Goal: Information Seeking & Learning: Learn about a topic

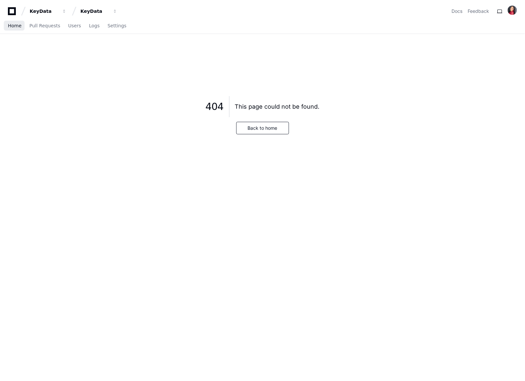
click at [15, 25] on span "Home" at bounding box center [15, 26] width 14 height 4
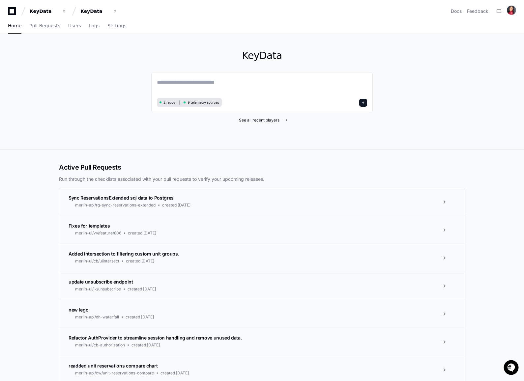
click at [276, 120] on span "See all recent players" at bounding box center [259, 120] width 41 height 5
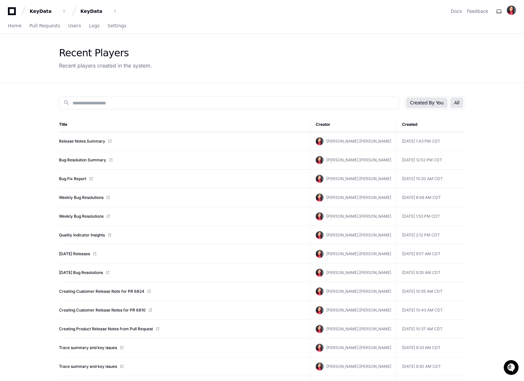
click at [456, 102] on button "All" at bounding box center [456, 103] width 13 height 11
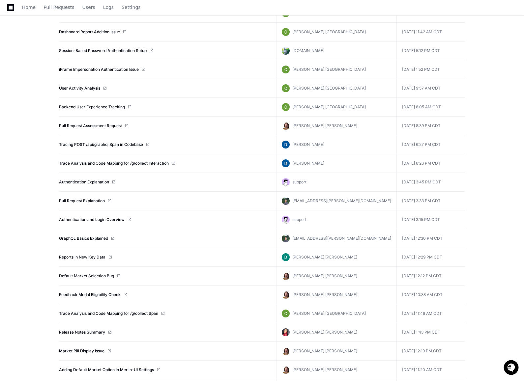
scroll to position [167, 0]
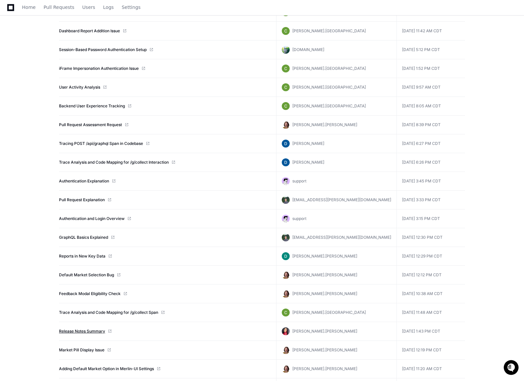
click at [84, 333] on link "Release Notes Summary" at bounding box center [82, 331] width 46 height 5
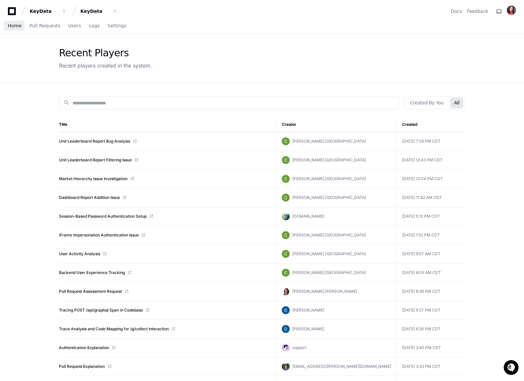
click at [11, 25] on span "Home" at bounding box center [15, 26] width 14 height 4
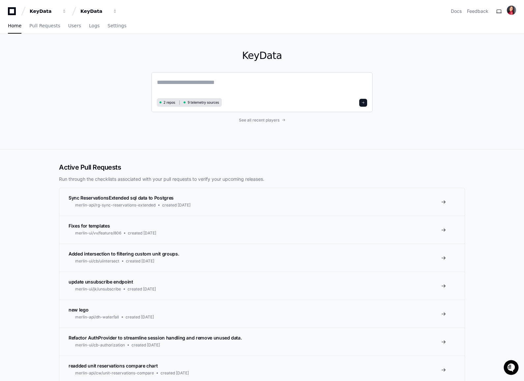
click at [170, 81] on textarea at bounding box center [262, 87] width 210 height 18
paste textarea "**********"
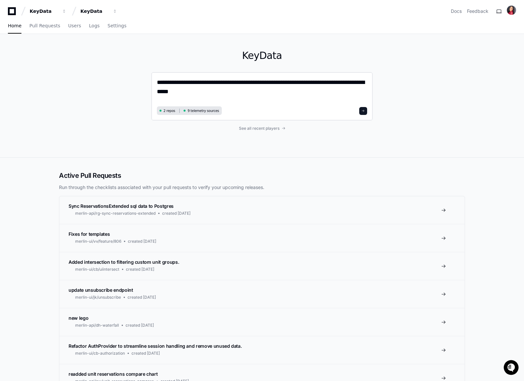
click at [275, 82] on textarea "**********" at bounding box center [262, 91] width 210 height 27
click at [243, 100] on textarea "**********" at bounding box center [262, 91] width 210 height 27
drag, startPoint x: 284, startPoint y: 89, endPoint x: 205, endPoint y: 93, distance: 79.2
click at [205, 93] on textarea "**********" at bounding box center [262, 91] width 210 height 27
click at [279, 90] on textarea "**********" at bounding box center [262, 91] width 210 height 27
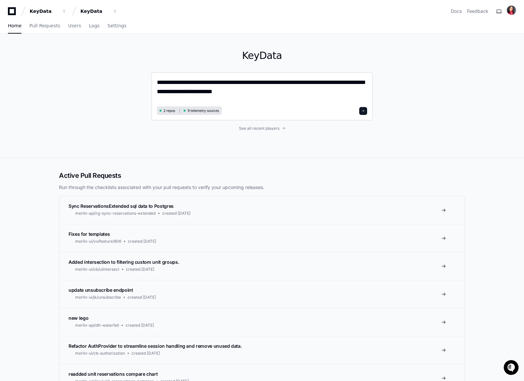
type textarea "**********"
click at [363, 110] on span at bounding box center [363, 110] width 3 height 3
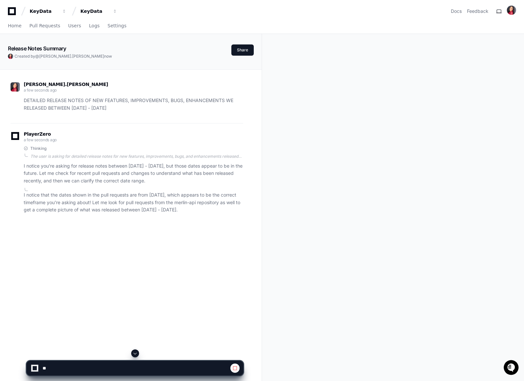
click at [128, 353] on div at bounding box center [134, 354] width 217 height 8
click at [138, 353] on span at bounding box center [134, 353] width 5 height 5
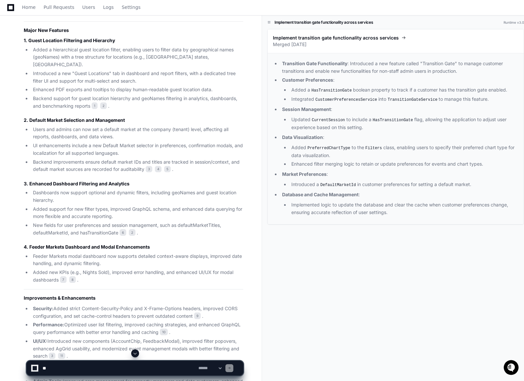
scroll to position [352, 0]
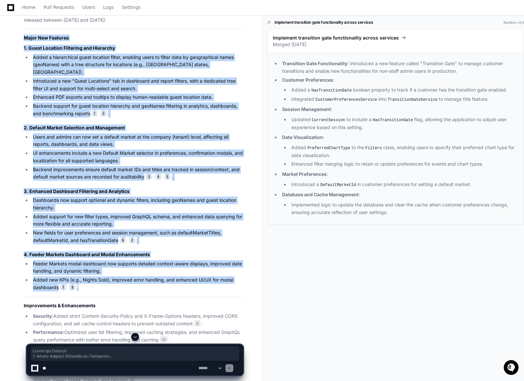
drag, startPoint x: 24, startPoint y: 39, endPoint x: 198, endPoint y: 278, distance: 296.1
click at [198, 278] on article "Here are the detailed release notes for new features, improvements, bug fixes, …" at bounding box center [134, 337] width 220 height 657
copy article "Major New Features 1. Guest Location Filtering and Hierarchy Added a hierarchic…"
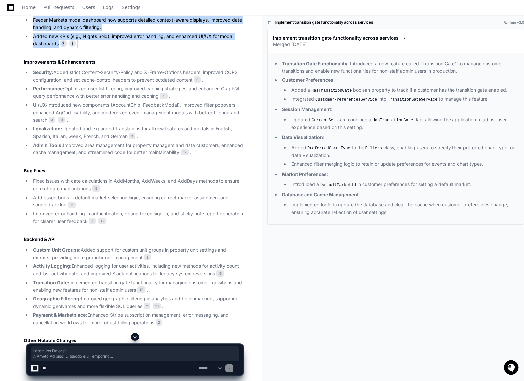
scroll to position [597, 0]
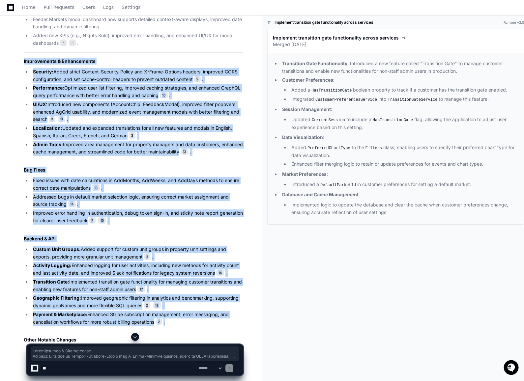
drag, startPoint x: 23, startPoint y: 55, endPoint x: 195, endPoint y: 319, distance: 314.5
click at [195, 319] on article "Here are the detailed release notes for new features, improvements, bug fixes, …" at bounding box center [134, 92] width 220 height 657
copy article "Improvements & Enhancements Security: Added strict Content-Security-Policy and …"
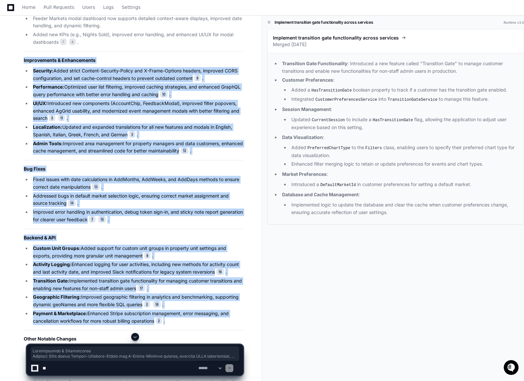
scroll to position [686, 0]
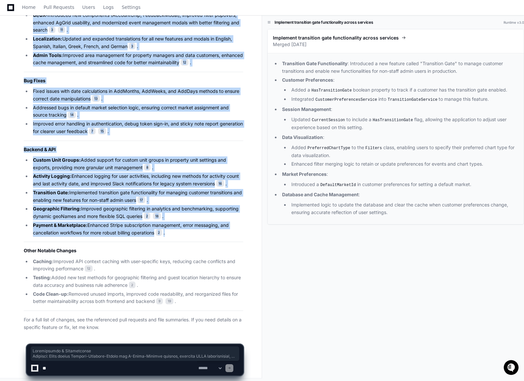
click at [71, 370] on textarea at bounding box center [119, 368] width 156 height 15
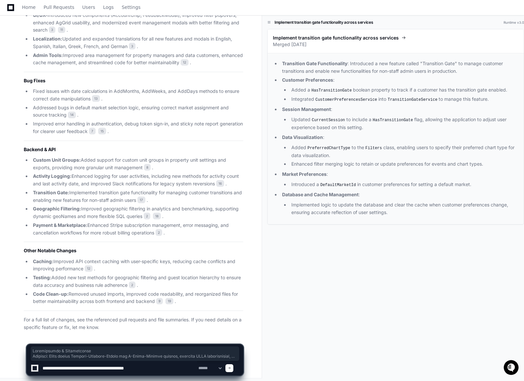
type textarea "**********"
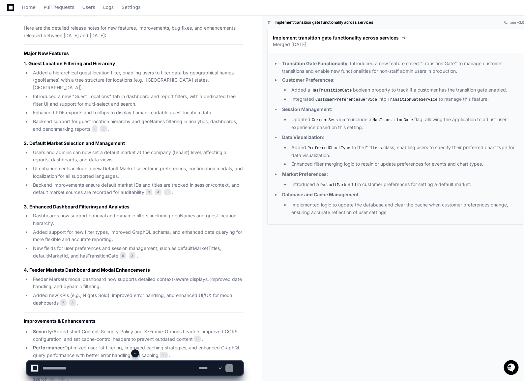
scroll to position [333, 0]
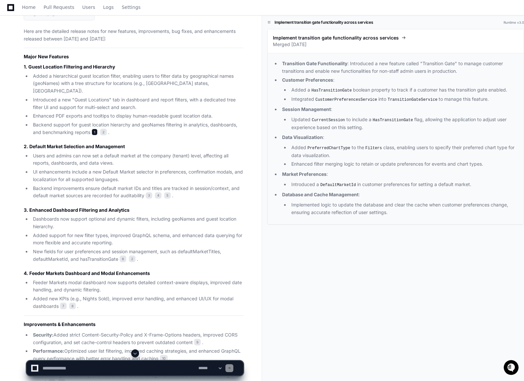
click at [93, 129] on span "1" at bounding box center [95, 132] width 6 height 7
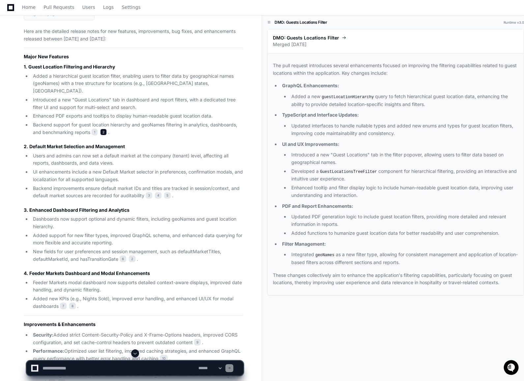
click at [102, 129] on span "2" at bounding box center [103, 132] width 7 height 7
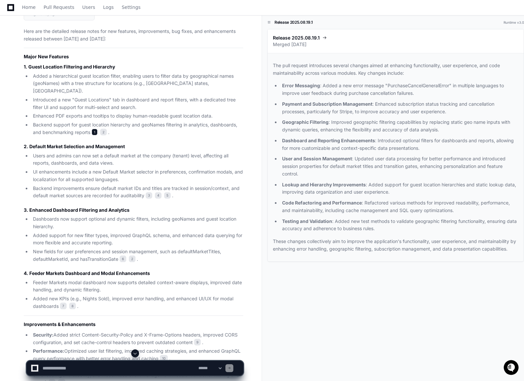
click at [95, 129] on span "1" at bounding box center [95, 132] width 6 height 7
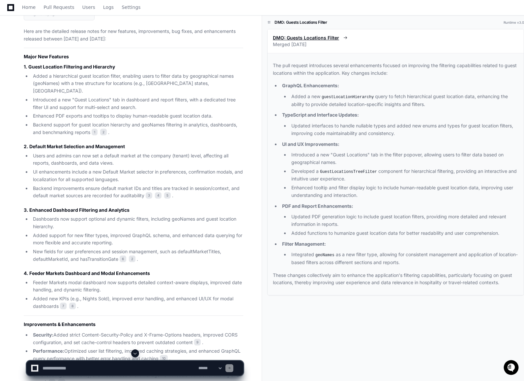
click at [303, 37] on span "DMO: Guests Locations Filter" at bounding box center [306, 38] width 66 height 7
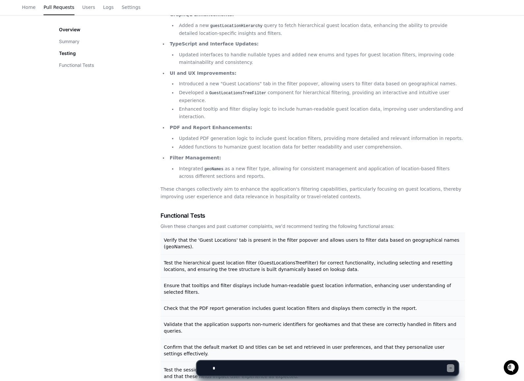
scroll to position [172, 0]
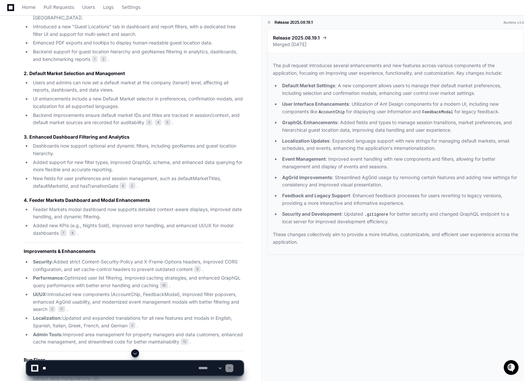
scroll to position [411, 0]
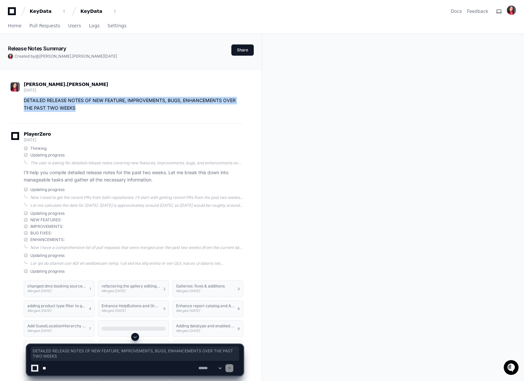
drag, startPoint x: 75, startPoint y: 108, endPoint x: 9, endPoint y: 101, distance: 66.3
copy p "DETAILED RELEASE NOTES OF NEW FEATURE, IMPROVEMENTS, BUGS, ENHANCEMENTS OVER TH…"
